Goal: Browse casually

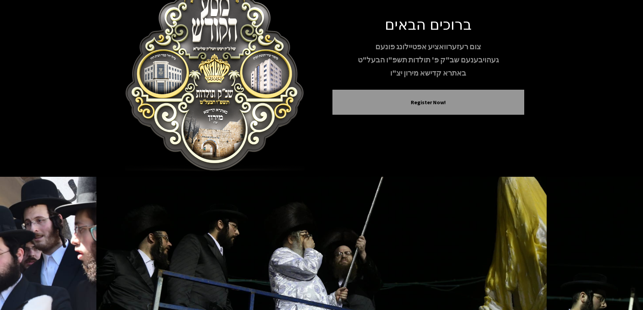
scroll to position [67, 0]
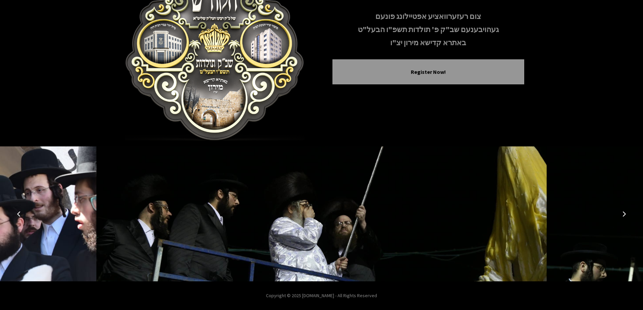
click at [623, 210] on button "Next image" at bounding box center [624, 214] width 16 height 16
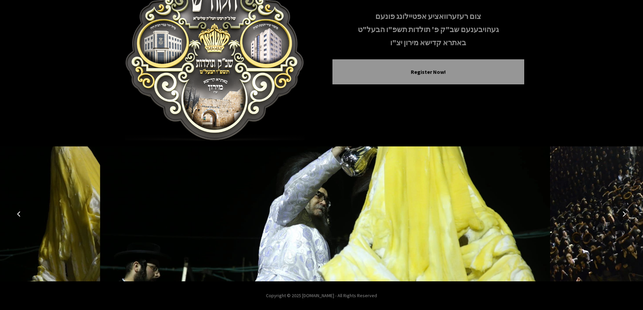
click at [623, 210] on button "Next image" at bounding box center [624, 214] width 16 height 16
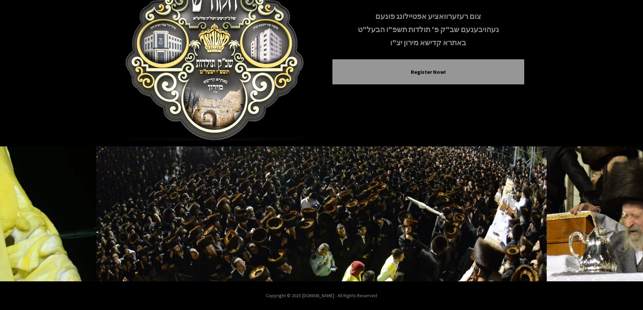
click at [626, 212] on icon "Next image" at bounding box center [623, 213] width 5 height 5
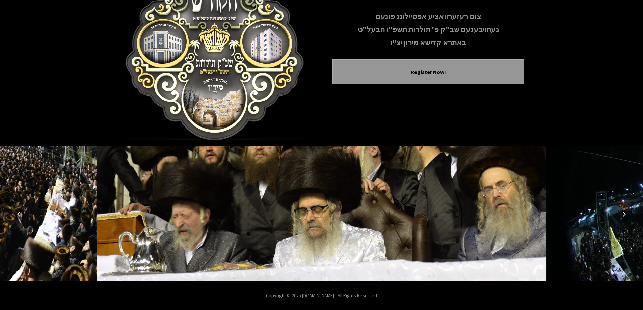
click at [626, 212] on icon "Next image" at bounding box center [623, 213] width 5 height 5
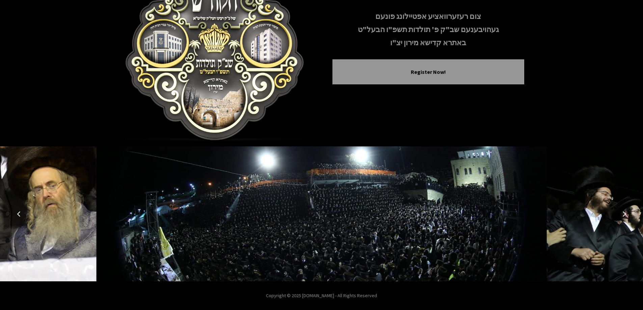
click at [446, 190] on img at bounding box center [321, 213] width 450 height 135
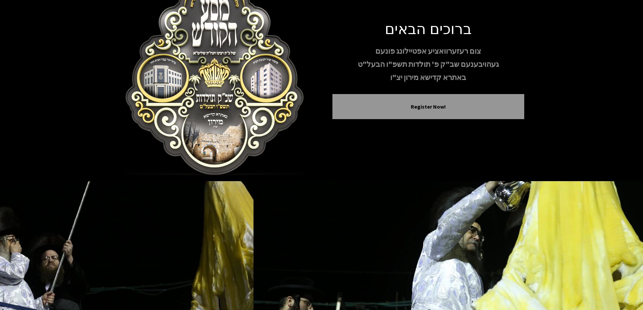
scroll to position [0, 0]
